Goal: Information Seeking & Learning: Learn about a topic

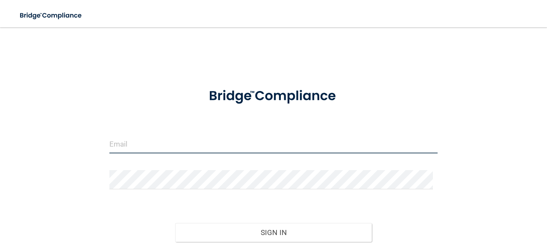
click at [163, 149] on input "email" at bounding box center [273, 143] width 328 height 19
type input "[EMAIL_ADDRESS][DOMAIN_NAME]"
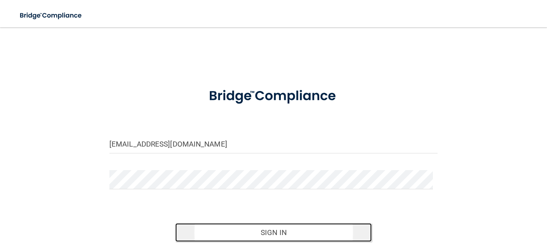
click at [192, 239] on button "Sign In" at bounding box center [273, 232] width 197 height 19
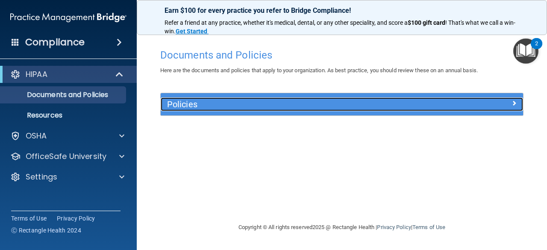
click at [313, 109] on h5 "Policies" at bounding box center [296, 104] width 259 height 9
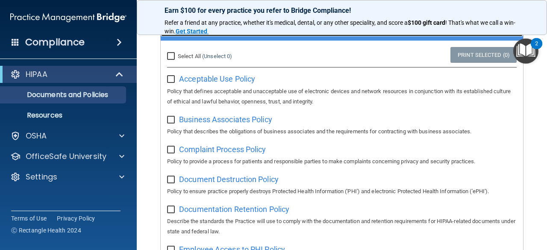
scroll to position [90, 0]
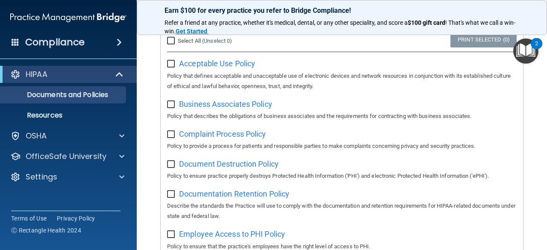
click at [169, 42] on input "Select All (Unselect 0) Unselect All" at bounding box center [172, 41] width 10 height 7
checkbox input "true"
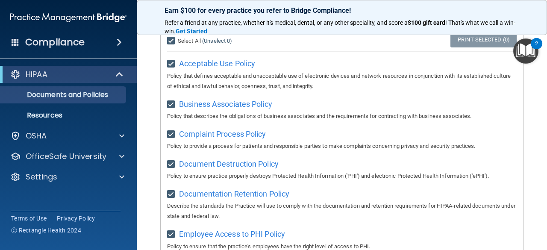
checkbox input "true"
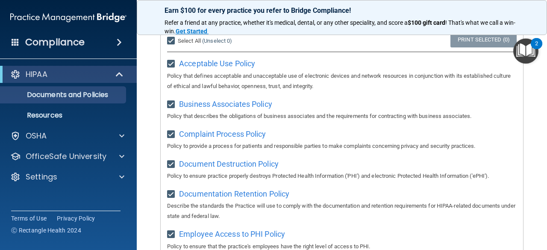
checkbox input "true"
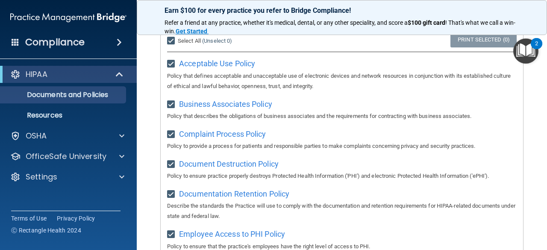
checkbox input "true"
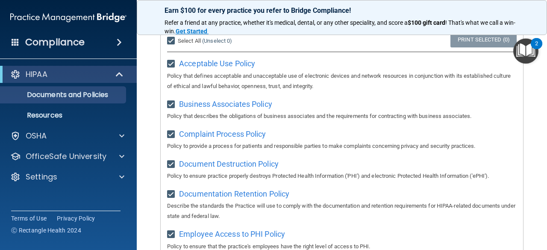
checkbox input "true"
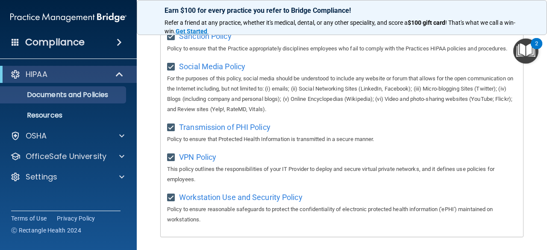
scroll to position [723, 0]
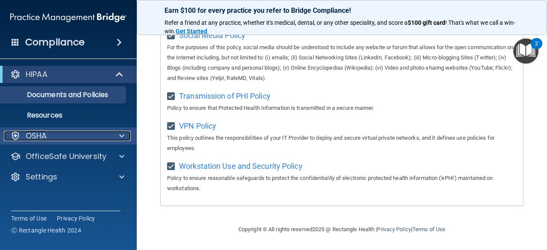
click at [57, 141] on div "OSHA" at bounding box center [57, 136] width 106 height 10
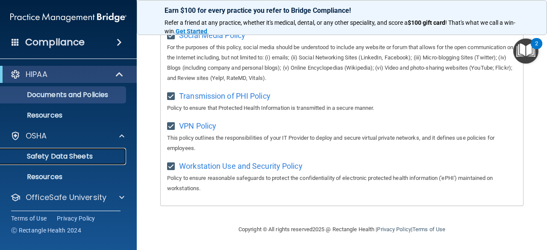
click at [56, 156] on p "Safety Data Sheets" at bounding box center [64, 156] width 117 height 9
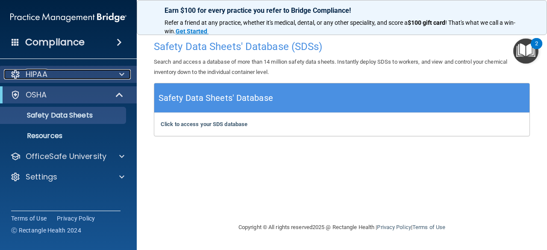
click at [123, 71] on span at bounding box center [121, 74] width 5 height 10
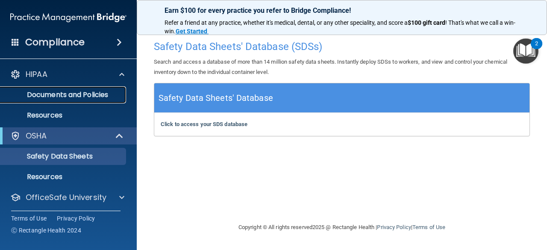
click at [95, 97] on p "Documents and Policies" at bounding box center [64, 95] width 117 height 9
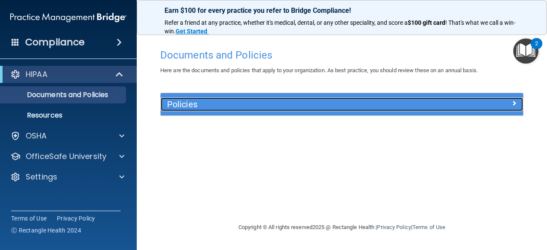
click at [226, 105] on h5 "Policies" at bounding box center [296, 104] width 259 height 9
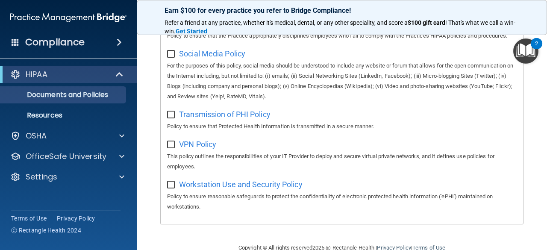
scroll to position [723, 0]
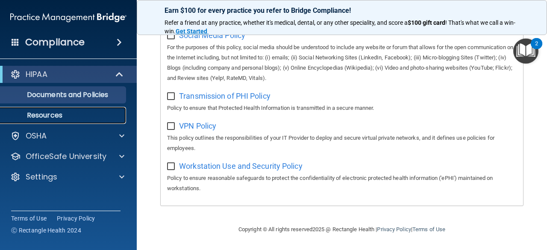
click at [59, 115] on p "Resources" at bounding box center [64, 115] width 117 height 9
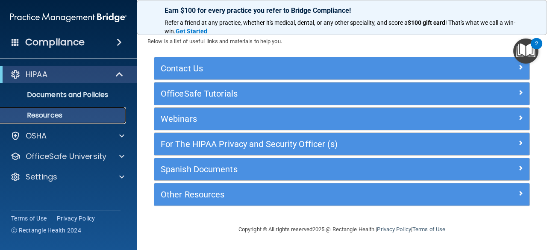
scroll to position [19, 0]
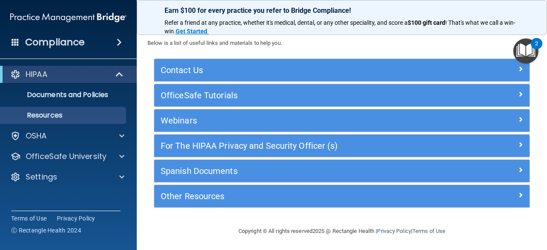
click at [117, 41] on span at bounding box center [119, 42] width 5 height 10
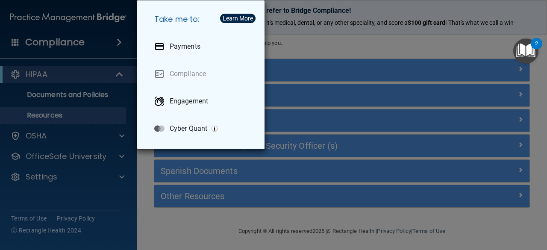
click at [131, 197] on div "Take me to: Payments Compliance Engagement Cyber Quant" at bounding box center [273, 125] width 547 height 250
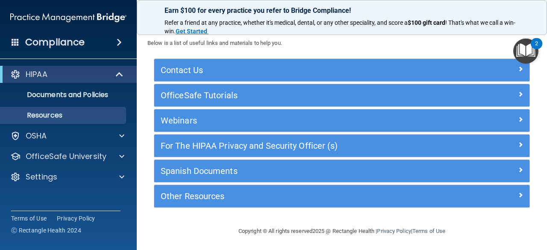
scroll to position [0, 0]
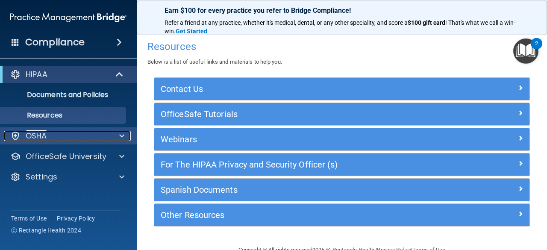
click at [55, 134] on div "OSHA" at bounding box center [57, 136] width 106 height 10
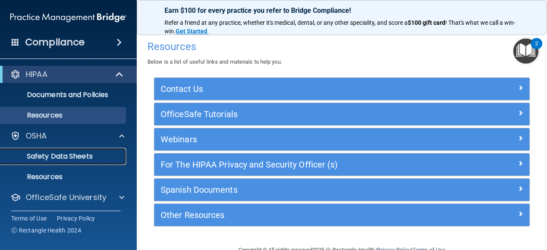
click at [56, 155] on p "Safety Data Sheets" at bounding box center [64, 156] width 117 height 9
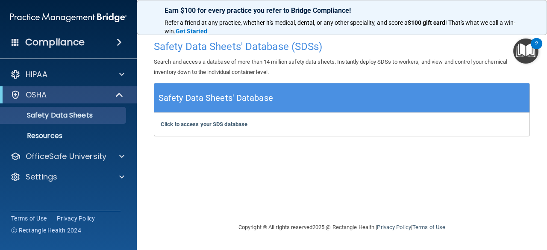
click at [414, 147] on div "Safety Data Sheets' Database (SDSs) Search and access a database of more than 1…" at bounding box center [342, 125] width 376 height 178
click at [206, 124] on b "Click to access your SDS database" at bounding box center [204, 124] width 87 height 6
click at [522, 53] on img "Open Resource Center, 2 new notifications" at bounding box center [525, 50] width 25 height 25
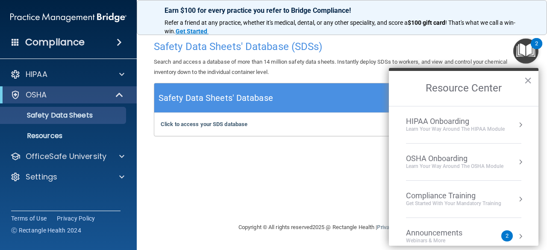
click at [450, 205] on div "Get Started with your mandatory training" at bounding box center [453, 203] width 95 height 7
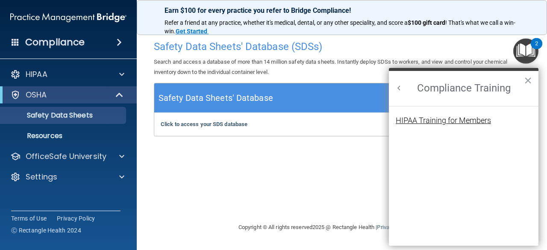
click at [479, 118] on div "HIPAA Training for Members" at bounding box center [443, 121] width 95 height 8
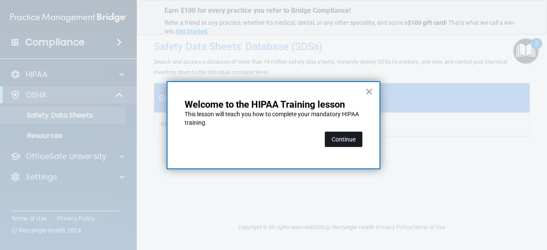
click at [340, 137] on button "Continue" at bounding box center [344, 139] width 38 height 15
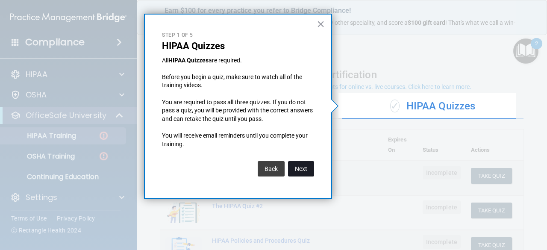
click at [303, 164] on button "Next" at bounding box center [301, 168] width 26 height 15
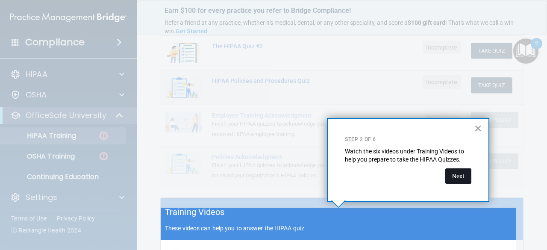
click at [453, 176] on button "Next" at bounding box center [458, 175] width 26 height 15
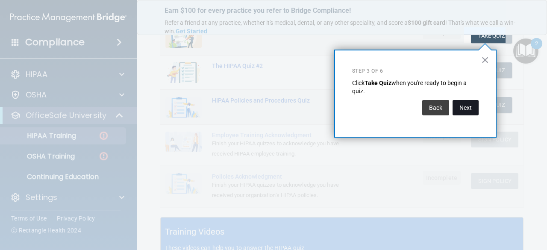
click at [462, 113] on button "Next" at bounding box center [466, 107] width 26 height 15
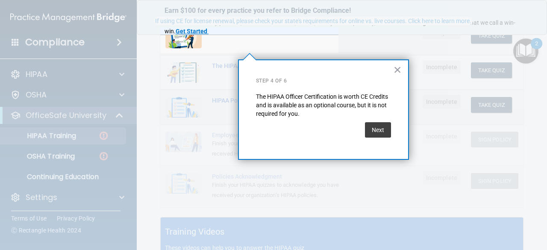
scroll to position [66, 0]
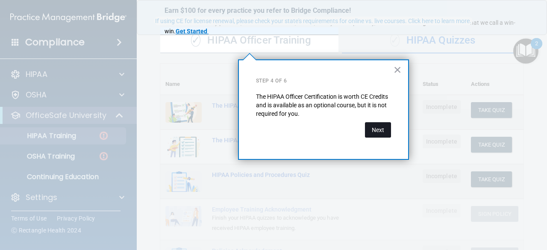
click at [383, 130] on button "Next" at bounding box center [378, 129] width 26 height 15
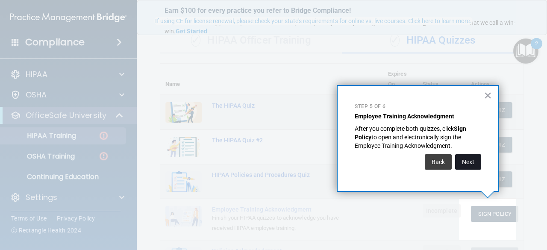
click at [470, 166] on button "Next" at bounding box center [468, 161] width 26 height 15
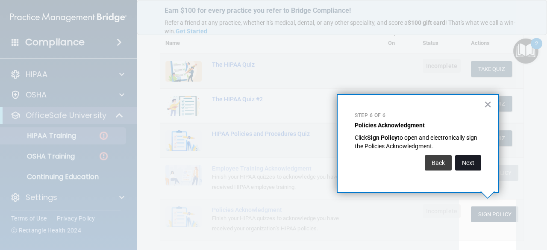
click at [471, 168] on button "Next" at bounding box center [468, 162] width 26 height 15
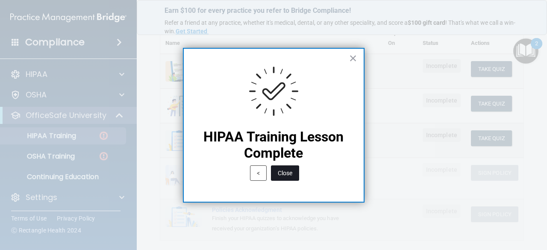
click at [288, 174] on button "Close" at bounding box center [285, 172] width 28 height 15
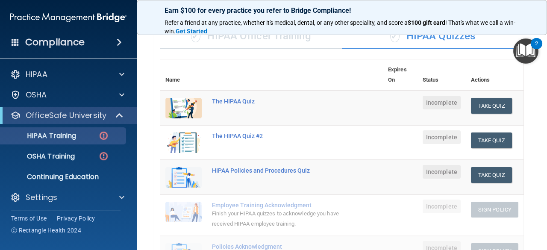
scroll to position [67, 0]
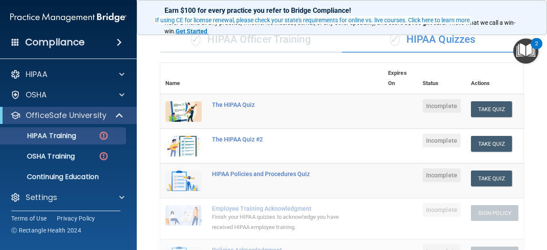
click at [476, 118] on td "Take Quiz Download Certificate" at bounding box center [495, 111] width 58 height 35
click at [482, 110] on button "Take Quiz" at bounding box center [491, 109] width 41 height 16
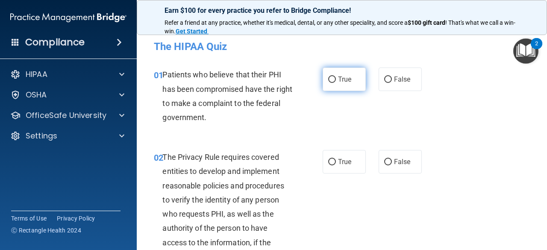
click at [341, 89] on label "True" at bounding box center [344, 80] width 43 height 24
click at [336, 83] on input "True" at bounding box center [332, 79] width 8 height 6
radio input "true"
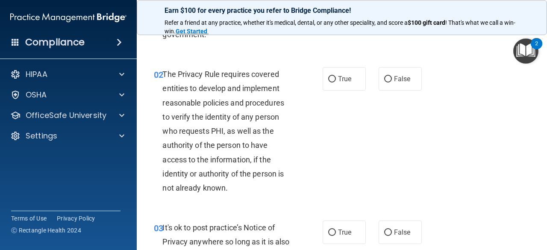
scroll to position [84, 0]
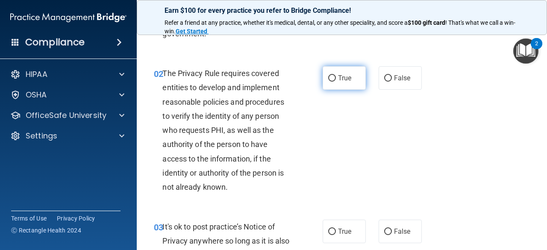
click at [346, 79] on span "True" at bounding box center [344, 78] width 13 height 8
click at [336, 79] on input "True" at bounding box center [332, 78] width 8 height 6
radio input "true"
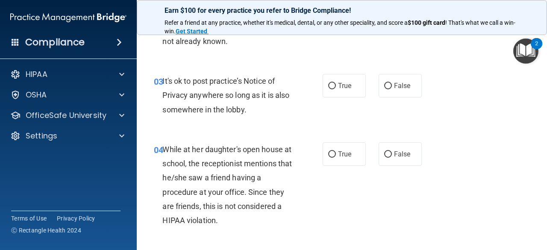
scroll to position [230, 0]
click at [397, 88] on span "False" at bounding box center [402, 85] width 17 height 8
click at [392, 88] on input "False" at bounding box center [388, 85] width 8 height 6
radio input "true"
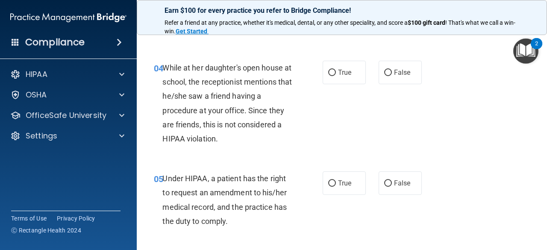
scroll to position [317, 0]
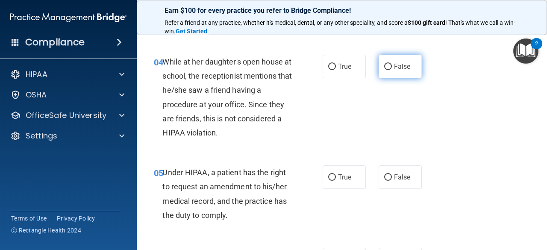
click at [399, 72] on label "False" at bounding box center [400, 67] width 43 height 24
click at [392, 70] on input "False" at bounding box center [388, 67] width 8 height 6
radio input "true"
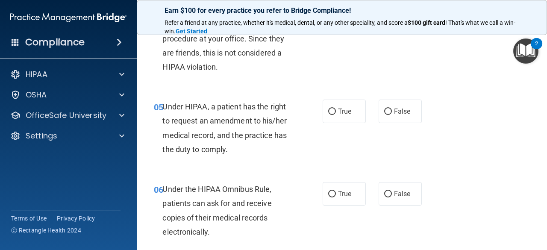
scroll to position [386, 0]
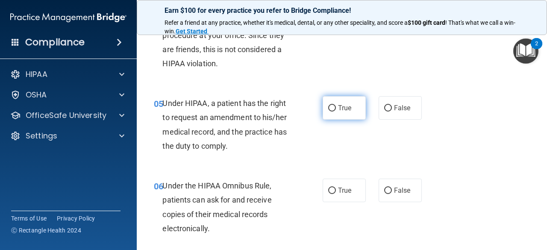
click at [348, 103] on label "True" at bounding box center [344, 108] width 43 height 24
click at [336, 105] on input "True" at bounding box center [332, 108] width 8 height 6
radio input "true"
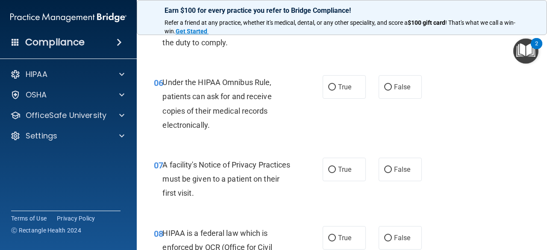
scroll to position [490, 0]
click at [341, 84] on span "True" at bounding box center [344, 86] width 13 height 8
click at [336, 84] on input "True" at bounding box center [332, 87] width 8 height 6
radio input "true"
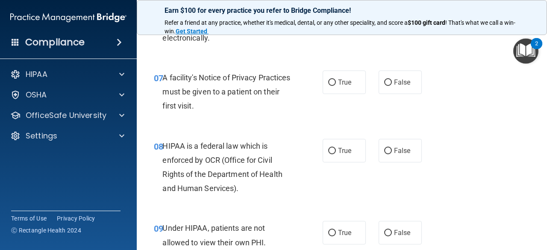
scroll to position [586, 0]
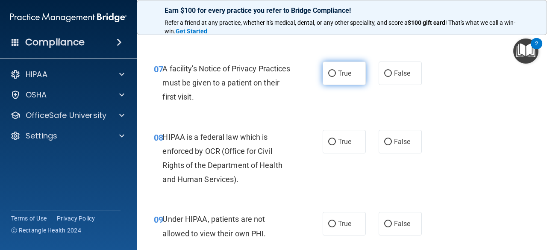
click at [341, 74] on span "True" at bounding box center [344, 73] width 13 height 8
click at [336, 74] on input "True" at bounding box center [332, 74] width 8 height 6
radio input "true"
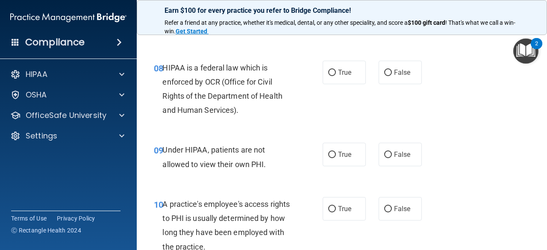
scroll to position [655, 0]
click at [344, 67] on label "True" at bounding box center [344, 72] width 43 height 24
click at [336, 69] on input "True" at bounding box center [332, 72] width 8 height 6
radio input "true"
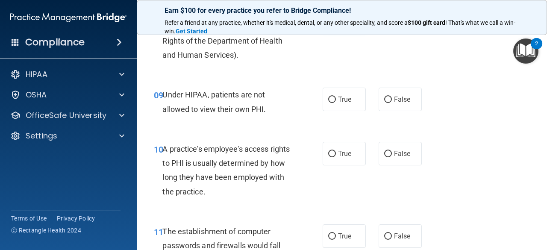
scroll to position [711, 0]
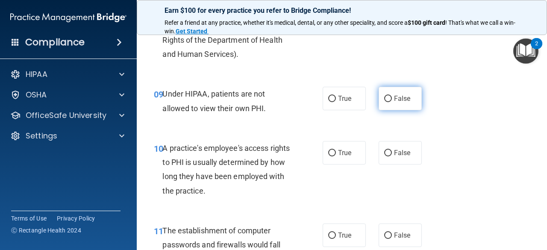
click at [398, 99] on span "False" at bounding box center [402, 98] width 17 height 8
click at [392, 99] on input "False" at bounding box center [388, 99] width 8 height 6
radio input "true"
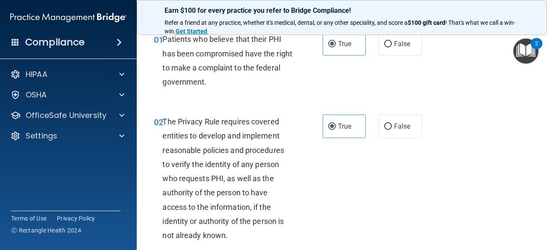
scroll to position [0, 0]
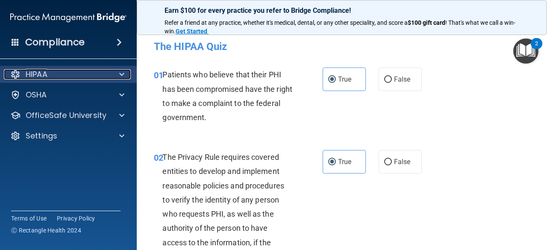
click at [119, 78] on span at bounding box center [121, 74] width 5 height 10
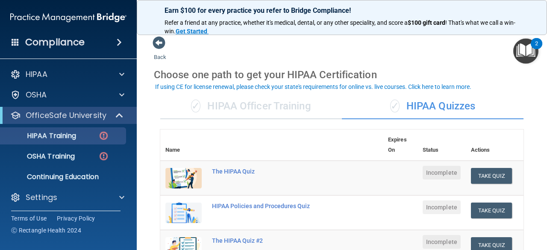
click at [238, 115] on div "✓ HIPAA Officer Training" at bounding box center [251, 107] width 182 height 26
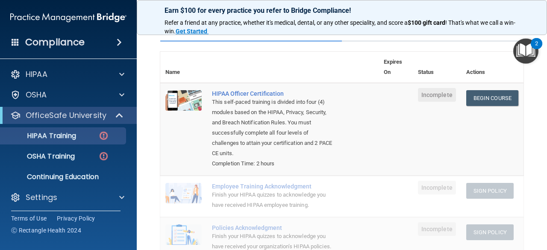
scroll to position [76, 0]
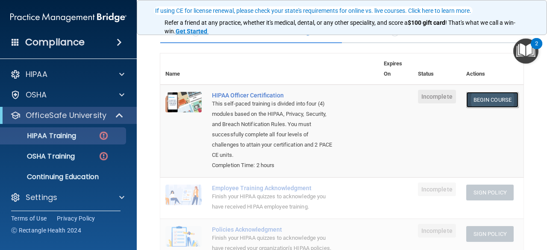
click at [489, 94] on link "Begin Course" at bounding box center [492, 100] width 52 height 16
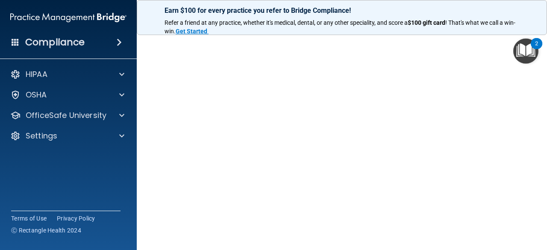
scroll to position [56, 0]
click at [31, 187] on div "Compliance HIPAA Documents and Policies Report an Incident Business Associates …" at bounding box center [68, 125] width 137 height 250
click at [530, 140] on main "HIPAA Officer Certification This course doesn’t expire until . Are you sure you…" at bounding box center [342, 138] width 410 height 223
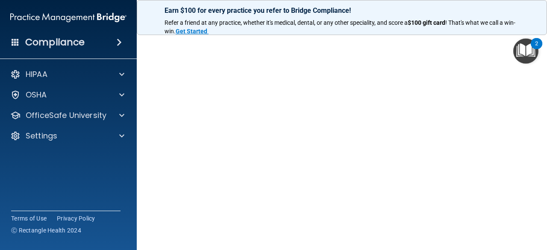
click at [534, 218] on main "HIPAA Officer Certification This course doesn’t expire until . Are you sure you…" at bounding box center [342, 138] width 410 height 223
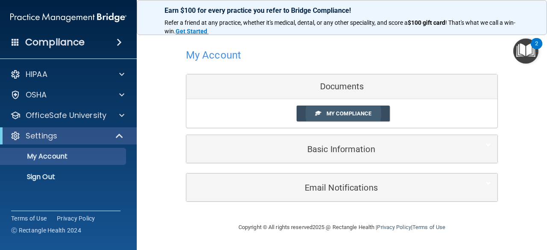
click at [370, 110] on span "My Compliance" at bounding box center [348, 113] width 45 height 6
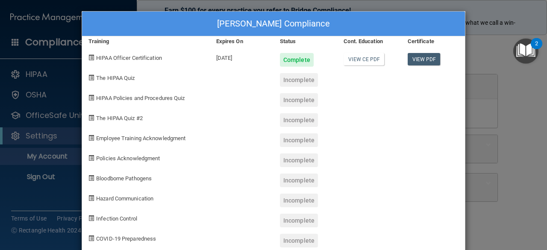
scroll to position [2, 0]
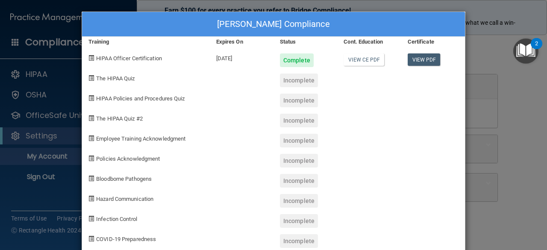
click at [292, 76] on div "Incomplete" at bounding box center [299, 80] width 38 height 14
click at [113, 79] on span "The HIPAA Quiz" at bounding box center [115, 78] width 38 height 6
click at [509, 169] on div "[PERSON_NAME] Compliance Training Expires On Status Cont. Education Certificate…" at bounding box center [273, 125] width 547 height 250
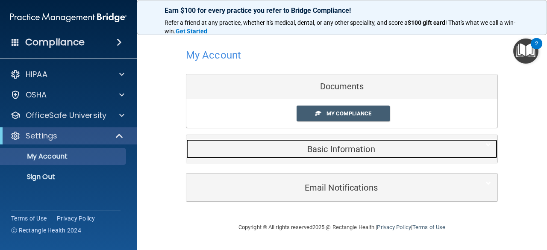
click at [454, 156] on div "Basic Information" at bounding box center [328, 148] width 285 height 19
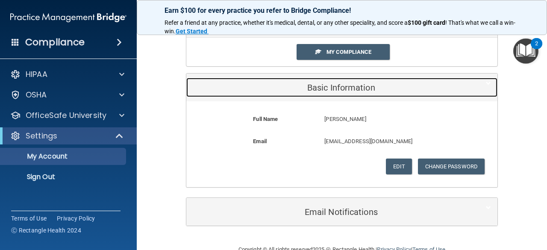
scroll to position [71, 0]
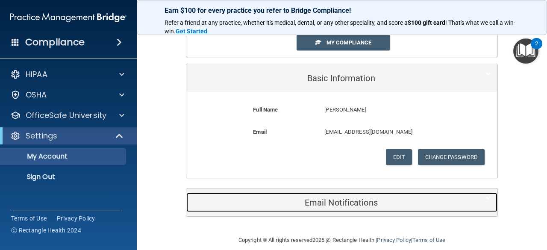
click at [460, 198] on h5 "Email Notifications" at bounding box center [329, 202] width 272 height 9
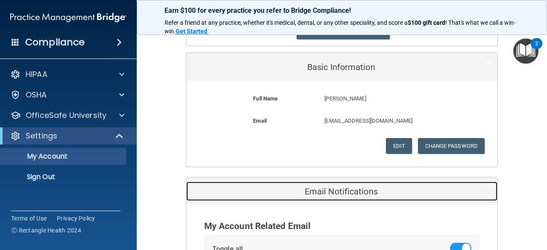
scroll to position [81, 0]
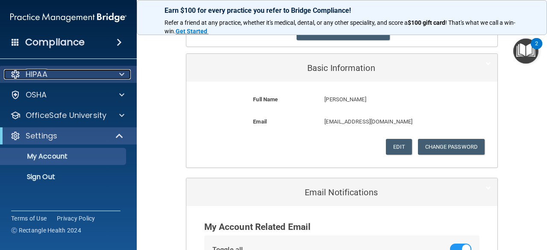
click at [117, 75] on div at bounding box center [120, 74] width 21 height 10
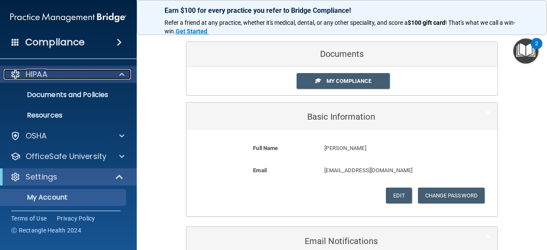
scroll to position [0, 0]
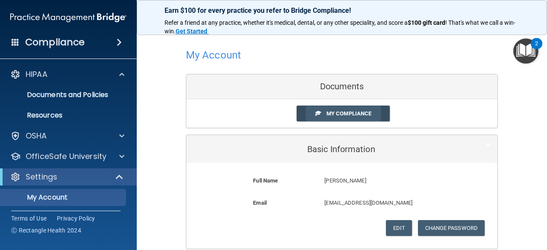
click at [369, 112] on link "My Compliance" at bounding box center [344, 114] width 94 height 16
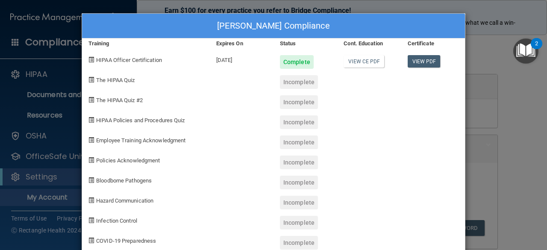
click at [514, 203] on div "[PERSON_NAME] Compliance Training Expires On Status Cont. Education Certificate…" at bounding box center [273, 125] width 547 height 250
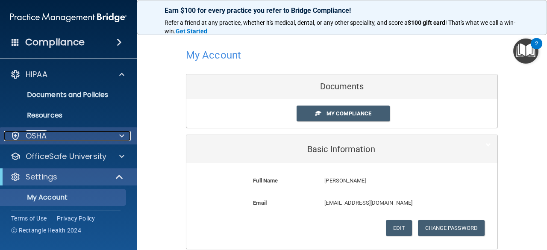
click at [44, 140] on p "OSHA" at bounding box center [36, 136] width 21 height 10
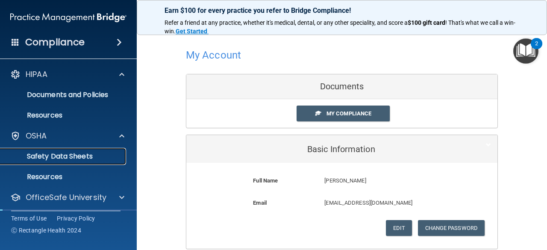
click at [50, 157] on p "Safety Data Sheets" at bounding box center [64, 156] width 117 height 9
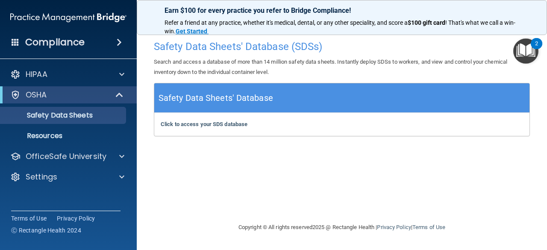
click at [50, 43] on h4 "Compliance" at bounding box center [54, 42] width 59 height 12
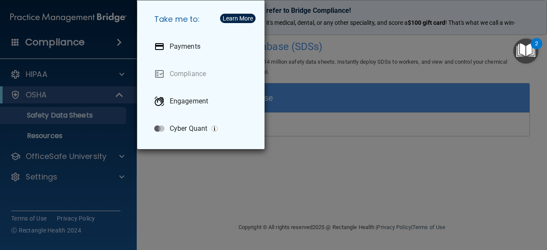
click at [518, 176] on div "Take me to: Payments Compliance Engagement Cyber Quant" at bounding box center [273, 125] width 547 height 250
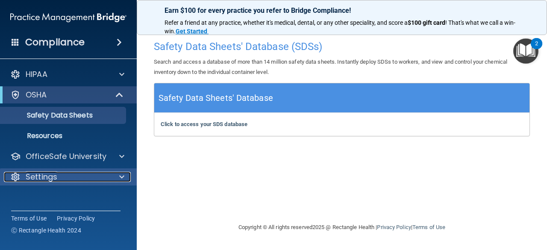
click at [56, 181] on p "Settings" at bounding box center [42, 177] width 32 height 10
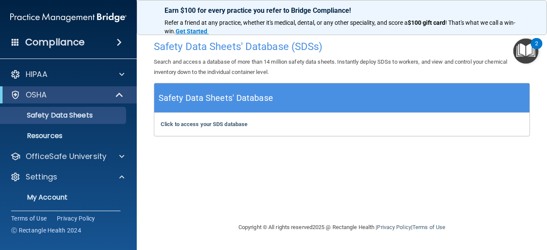
click at [535, 180] on main "Safety Data Sheets' Database (SDSs) Search and access a database of more than 1…" at bounding box center [342, 138] width 410 height 223
click at [42, 141] on link "Resources" at bounding box center [58, 135] width 135 height 17
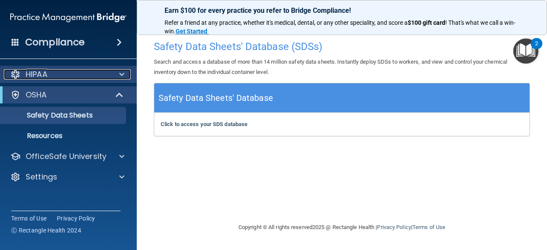
click at [35, 77] on p "HIPAA" at bounding box center [37, 74] width 22 height 10
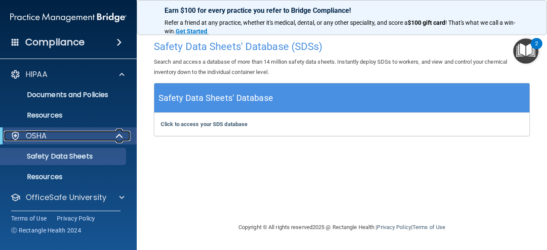
click at [31, 139] on p "OSHA" at bounding box center [36, 136] width 21 height 10
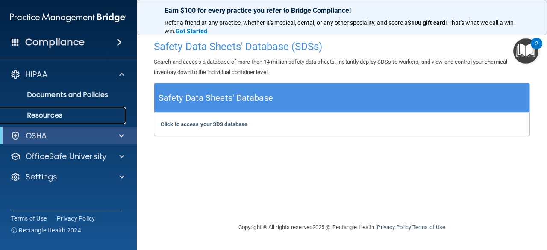
click at [41, 111] on p "Resources" at bounding box center [64, 115] width 117 height 9
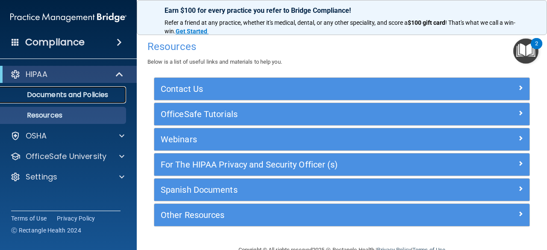
click at [42, 101] on link "Documents and Policies" at bounding box center [58, 94] width 135 height 17
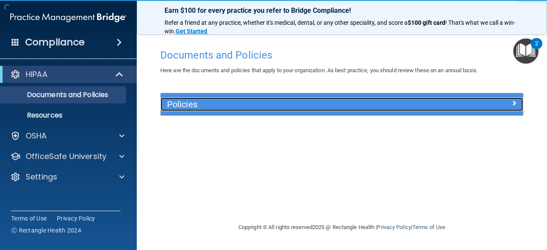
click at [504, 103] on div at bounding box center [477, 102] width 91 height 10
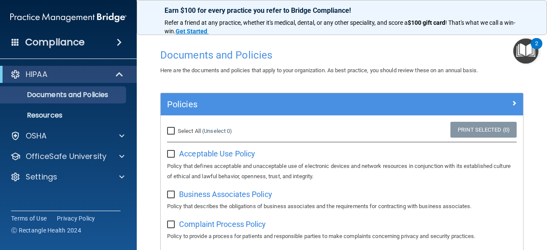
click at [175, 131] on input "Select All (Unselect 0) Unselect All" at bounding box center [172, 131] width 10 height 7
checkbox input "true"
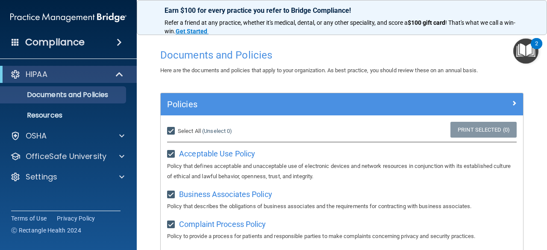
checkbox input "true"
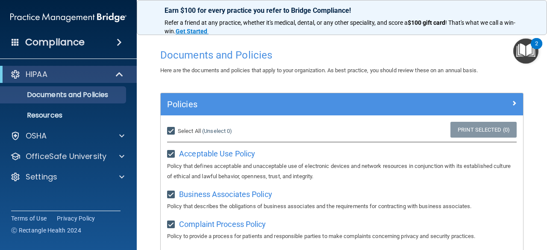
checkbox input "true"
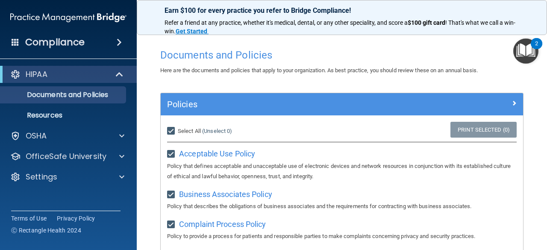
checkbox input "true"
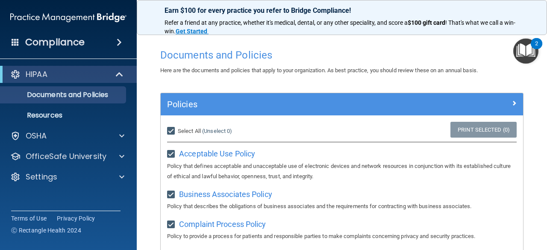
checkbox input "true"
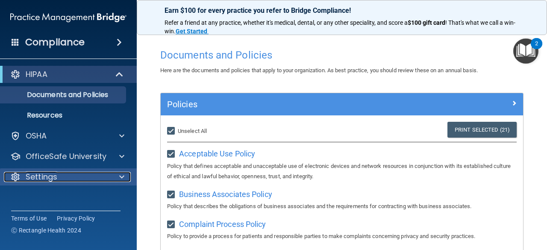
click at [44, 173] on p "Settings" at bounding box center [42, 177] width 32 height 10
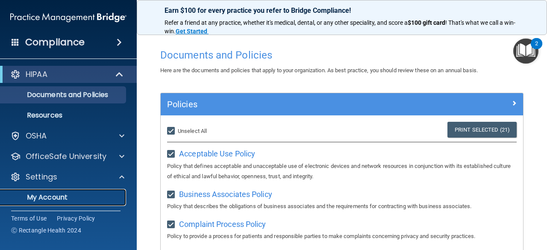
click at [36, 198] on p "My Account" at bounding box center [64, 197] width 117 height 9
